Goal: Task Accomplishment & Management: Use online tool/utility

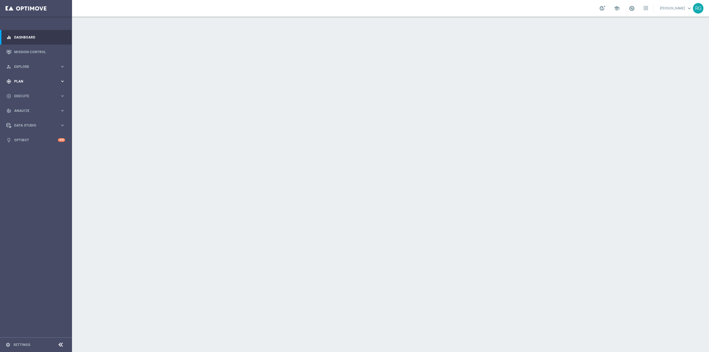
click at [33, 83] on span "Plan" at bounding box center [37, 81] width 46 height 3
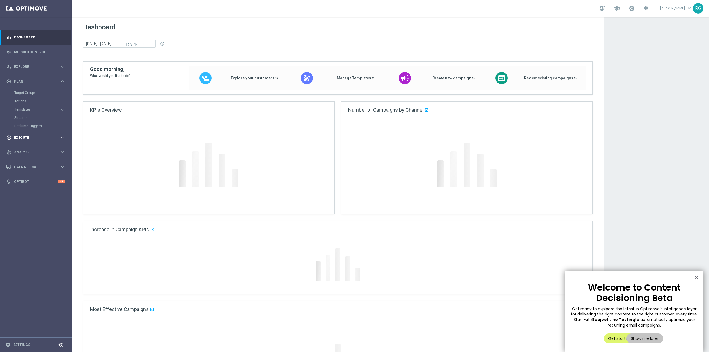
click at [34, 139] on span "Execute" at bounding box center [37, 137] width 46 height 3
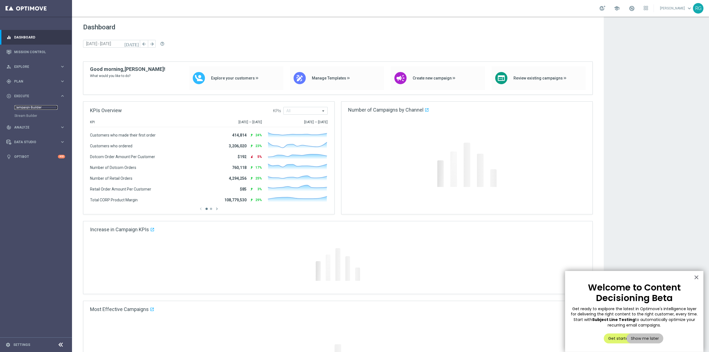
click at [34, 107] on link "Campaign Builder" at bounding box center [35, 107] width 43 height 4
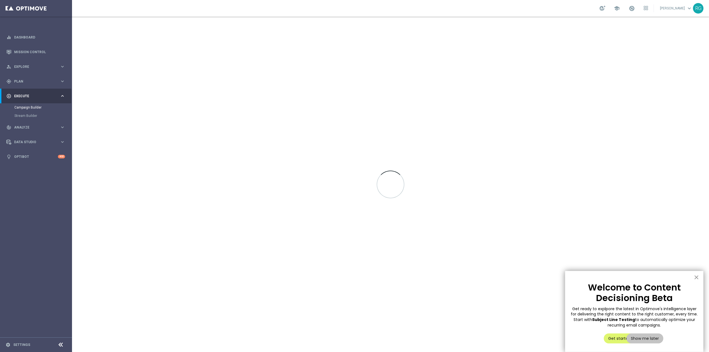
click at [697, 277] on button "×" at bounding box center [696, 277] width 5 height 9
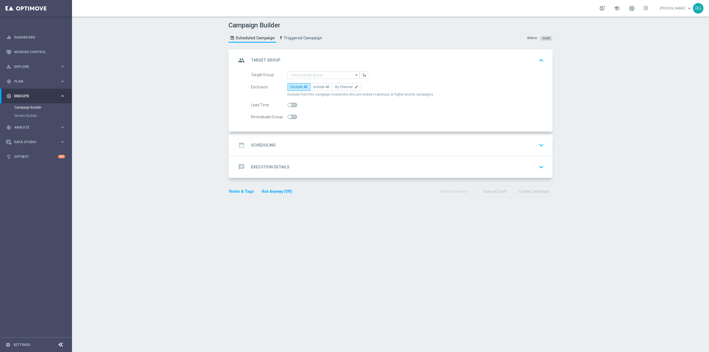
click at [303, 171] on div "message Execution Details keyboard_arrow_down" at bounding box center [391, 167] width 309 height 11
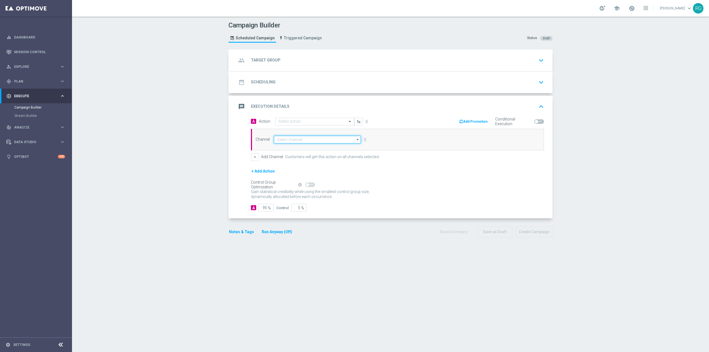
click at [318, 139] on input at bounding box center [317, 140] width 87 height 8
type input "pi"
click at [439, 170] on div "+ Add Action" at bounding box center [397, 175] width 293 height 14
